Goal: Check status

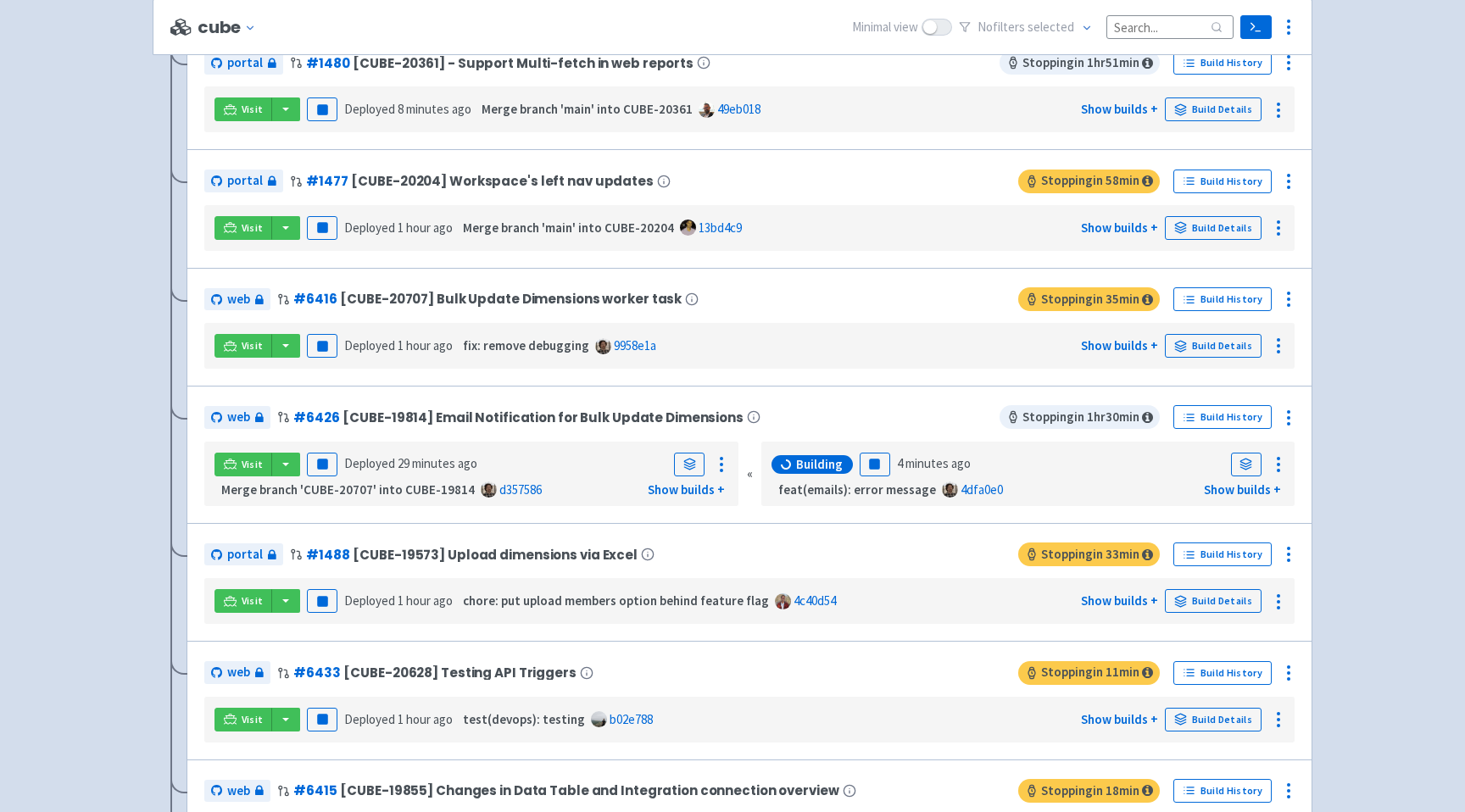
scroll to position [525, 0]
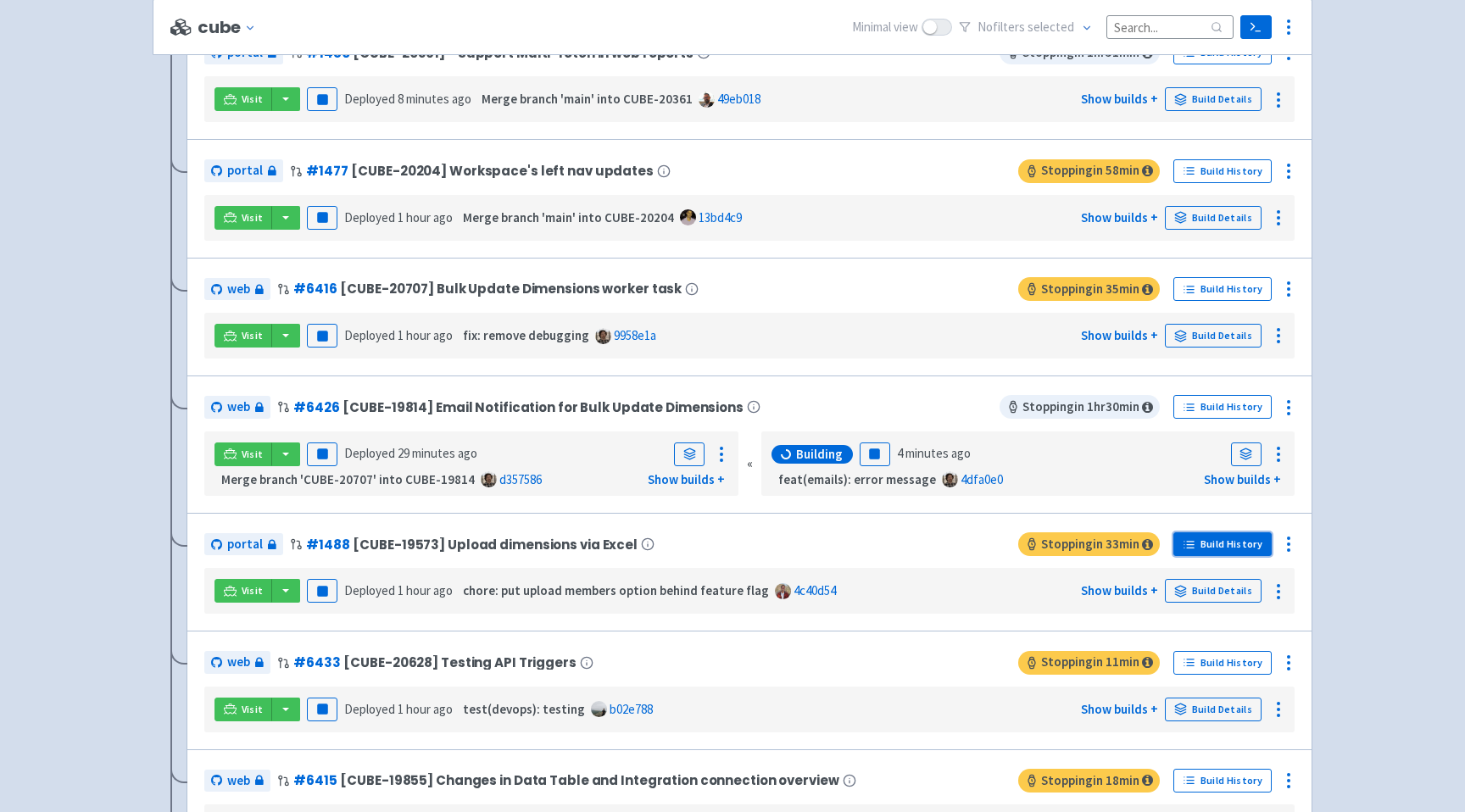
click at [1241, 540] on link "Build History" at bounding box center [1223, 544] width 98 height 24
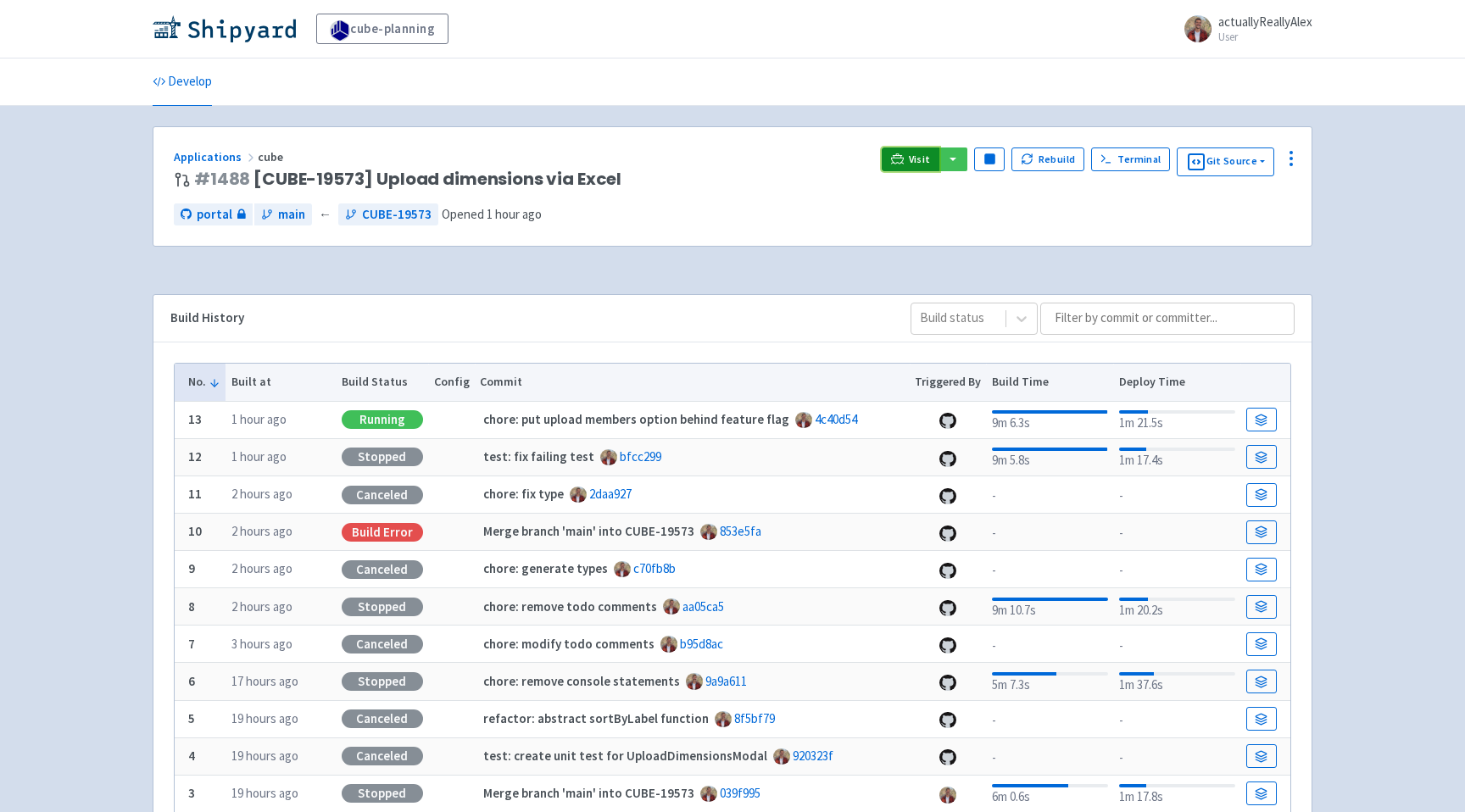
click at [916, 158] on span "Visit" at bounding box center [919, 159] width 22 height 13
click at [203, 160] on link "Applications" at bounding box center [215, 157] width 84 height 15
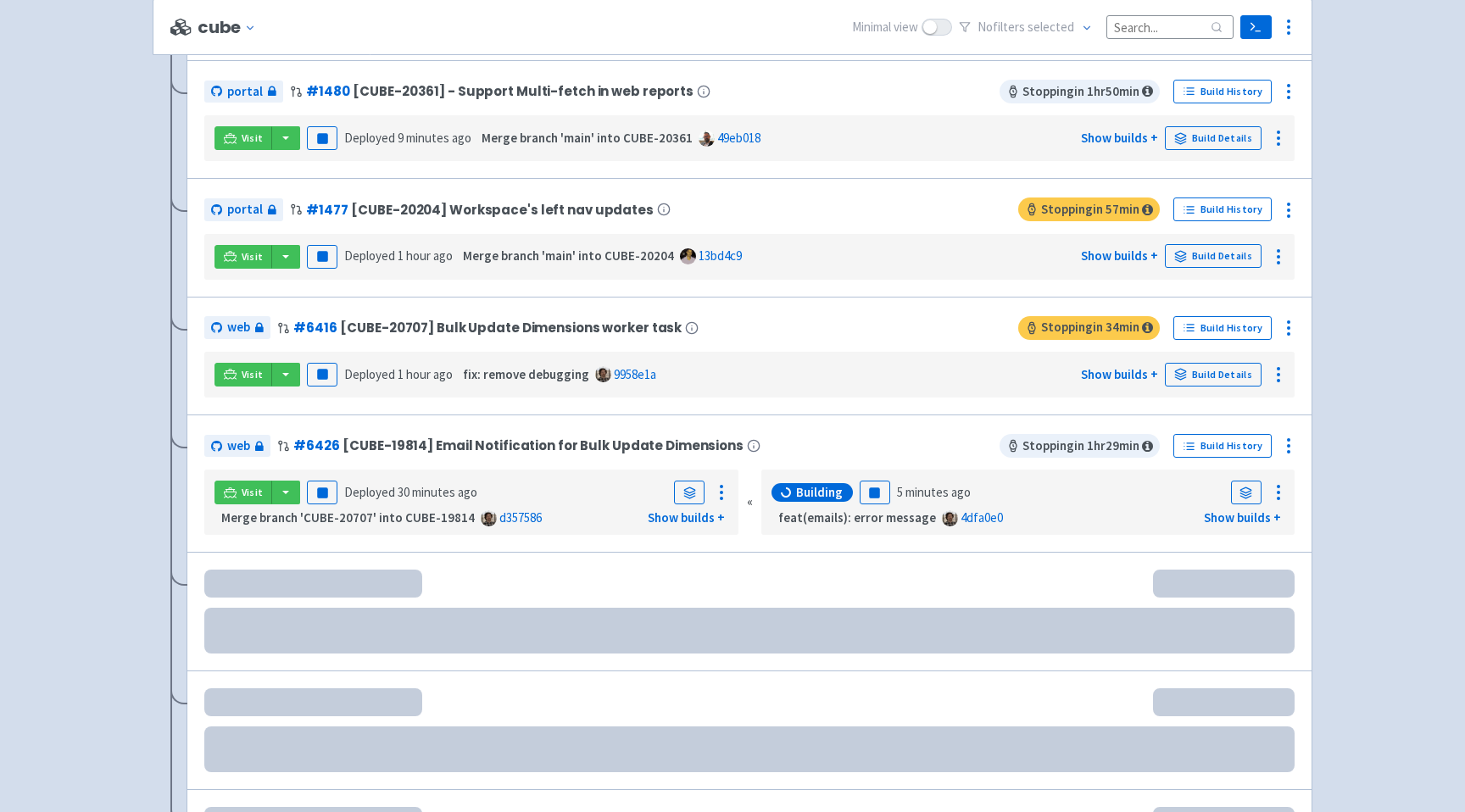
scroll to position [513, 0]
